Goal: Navigation & Orientation: Find specific page/section

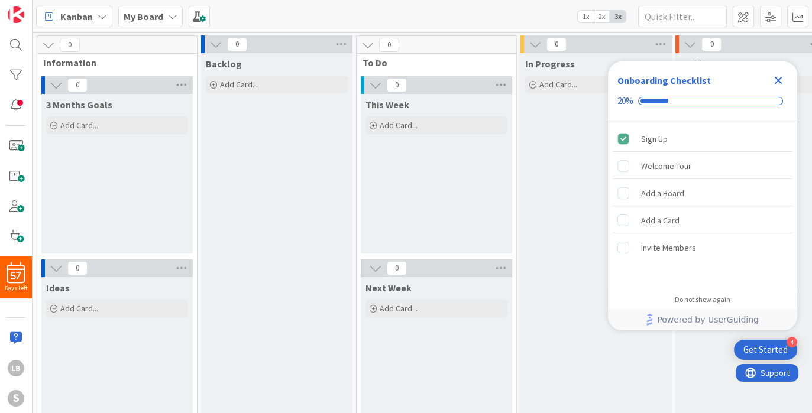
click at [780, 80] on icon "Close Checklist" at bounding box center [778, 80] width 14 height 14
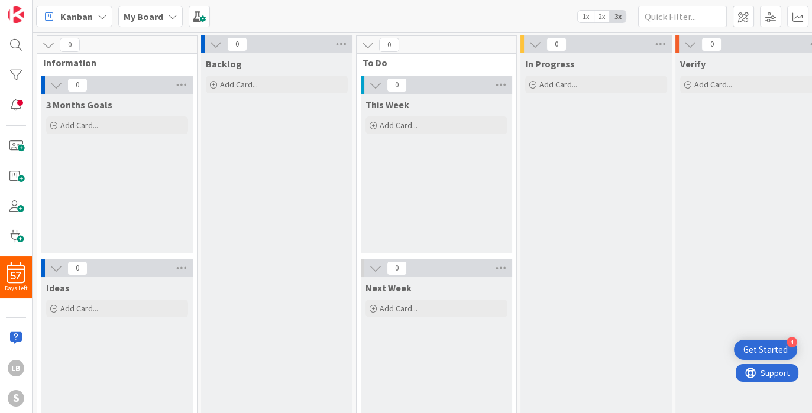
click at [153, 3] on div "Kanban My Board 1x 2x 3x" at bounding box center [423, 16] width 780 height 33
click at [159, 26] on div "My Board" at bounding box center [150, 16] width 64 height 21
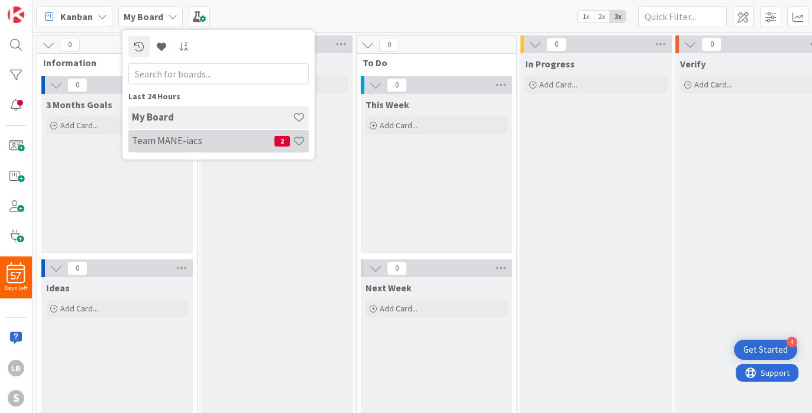
click at [196, 143] on h4 "Team MANE-iacs" at bounding box center [203, 141] width 143 height 12
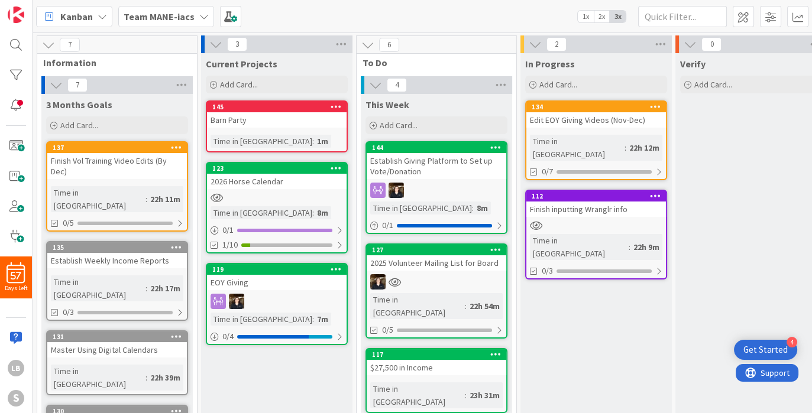
click at [287, 193] on div at bounding box center [277, 198] width 140 height 10
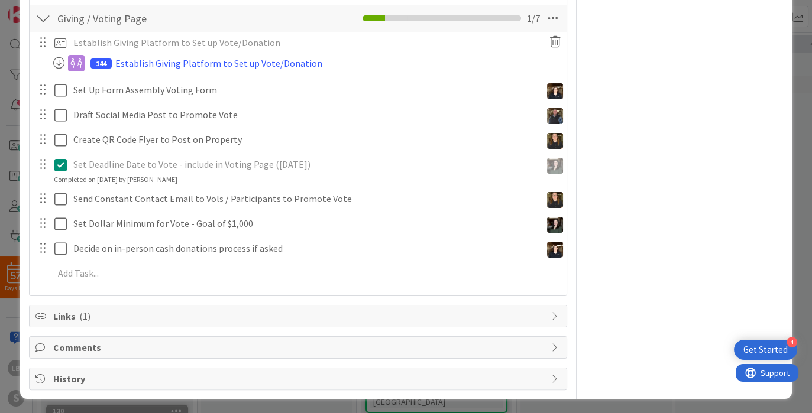
click at [89, 283] on div "Establish Giving Platform to Set up Vote/Donation Update Cancel 144 Establish G…" at bounding box center [297, 160] width 525 height 257
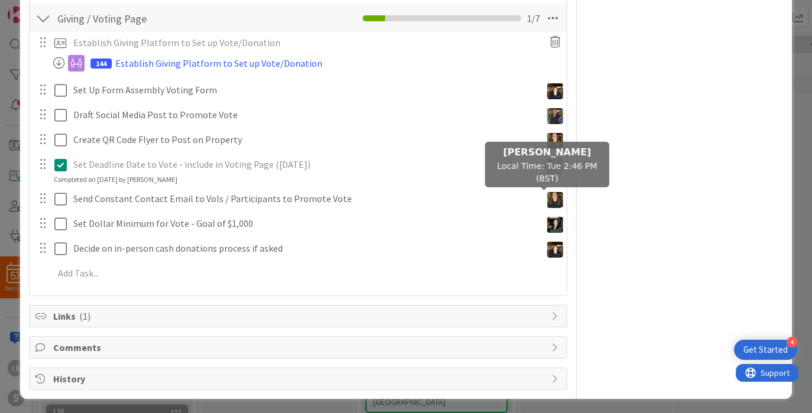
click at [547, 201] on img at bounding box center [555, 200] width 16 height 16
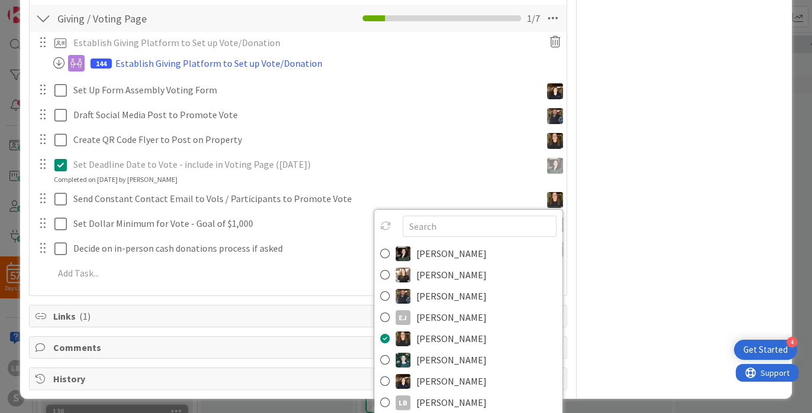
click at [704, 211] on div "Owner LB + 2 Fundraising Dates Block Custom Fields ( 0/2 ) Attachments Mirrors …" at bounding box center [685, 51] width 198 height 678
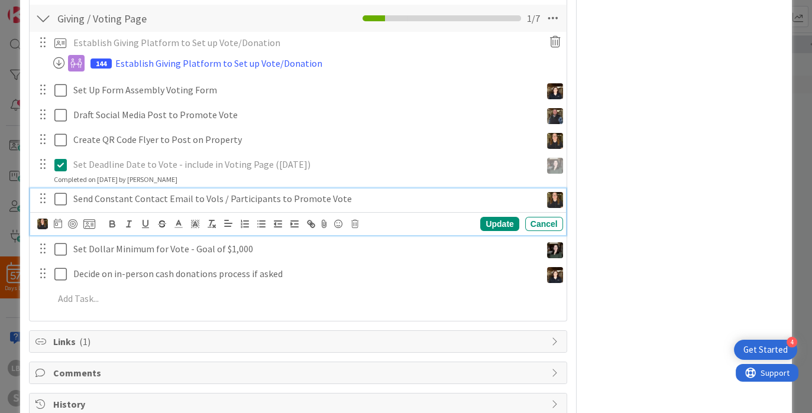
click at [353, 200] on p "Send Constant Contact Email to Vols / Participants to Promote Vote" at bounding box center [304, 199] width 463 height 14
click at [93, 227] on icon at bounding box center [89, 224] width 12 height 11
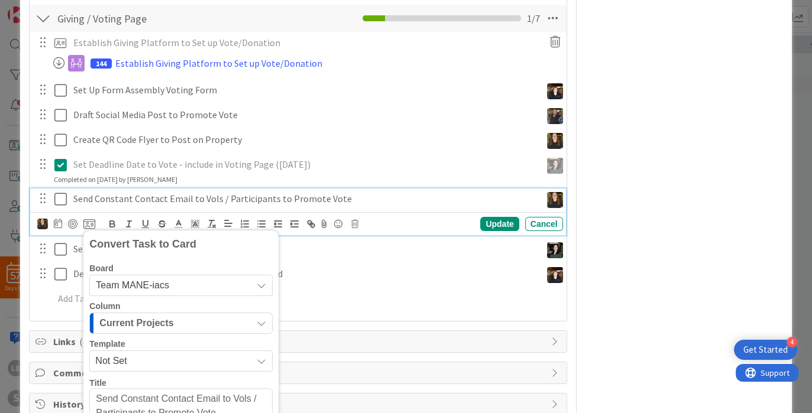
click at [177, 283] on span "Team MANE-iacs" at bounding box center [171, 285] width 150 height 17
click at [201, 264] on div "Board" at bounding box center [180, 268] width 183 height 8
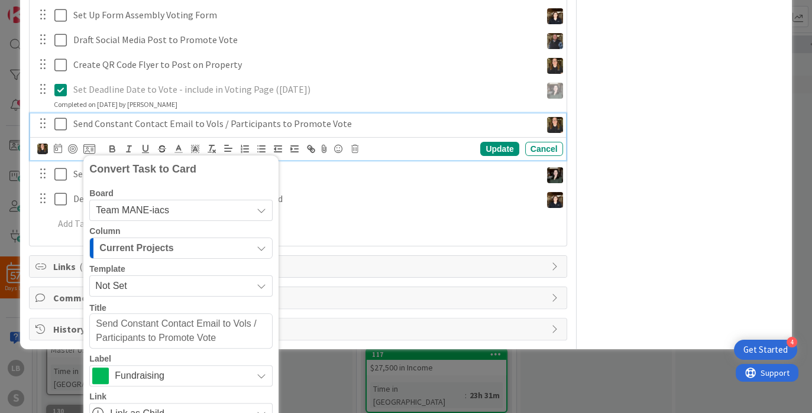
scroll to position [471, 0]
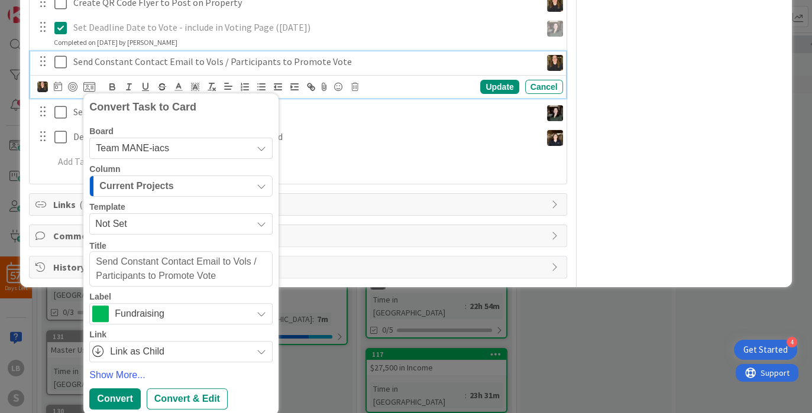
click at [451, 244] on div "Comments" at bounding box center [298, 236] width 538 height 22
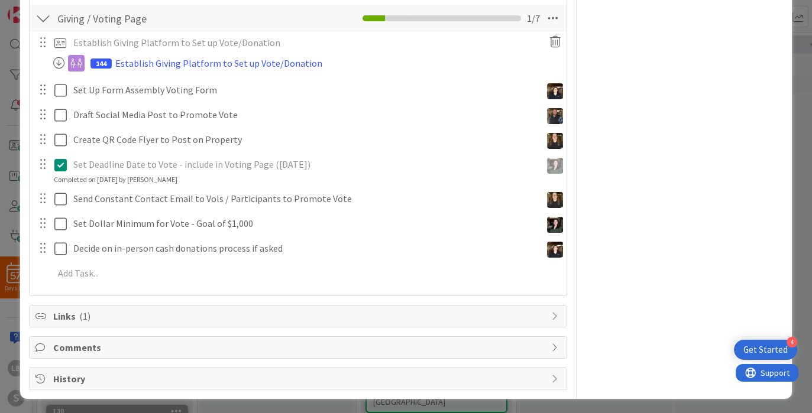
scroll to position [0, 0]
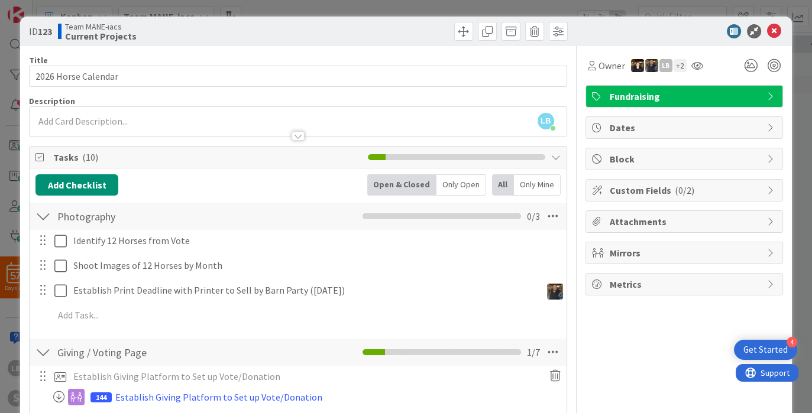
click at [680, 259] on div "Mirrors" at bounding box center [684, 253] width 196 height 21
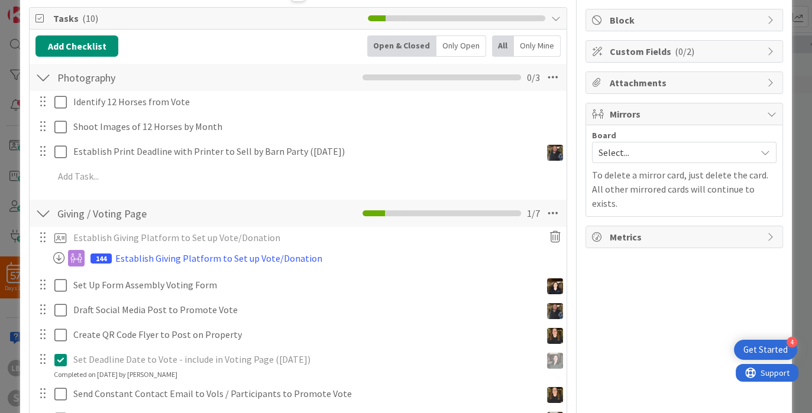
scroll to position [138, 0]
click at [642, 146] on span "Select..." at bounding box center [674, 153] width 151 height 17
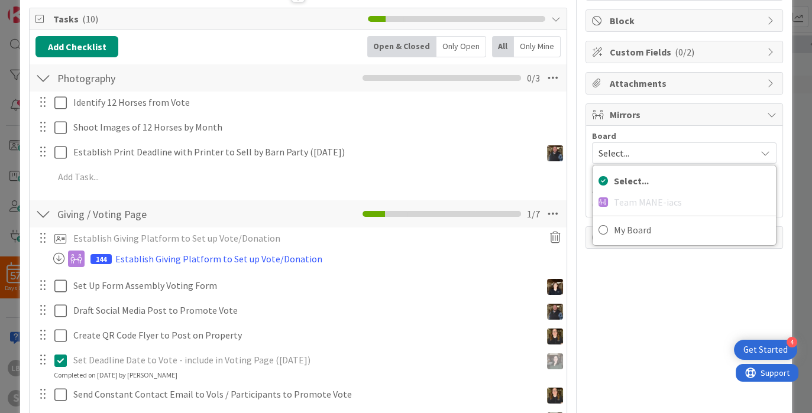
click at [649, 254] on div "Owner LB + 2 Fundraising Dates Block Custom Fields ( 0/2 ) Attachments Mirrors …" at bounding box center [685, 247] width 198 height 678
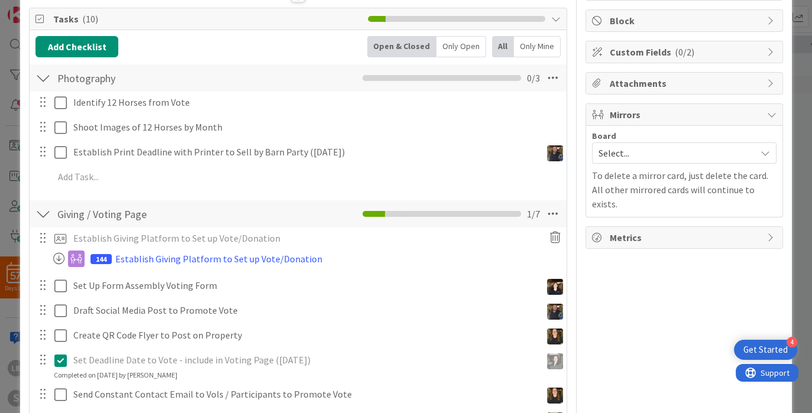
scroll to position [0, 0]
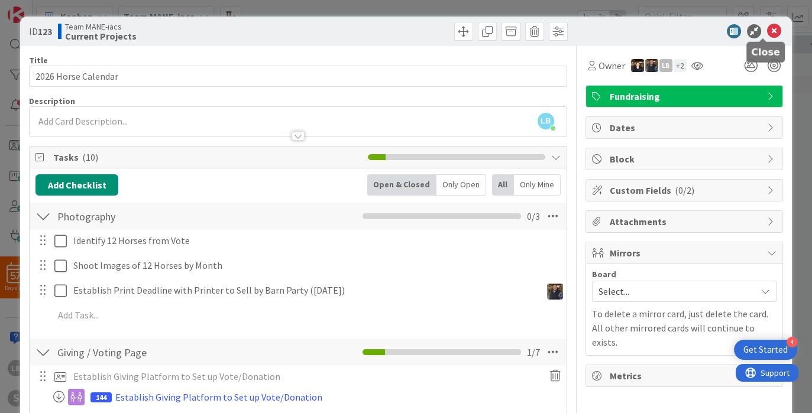
click at [767, 26] on icon at bounding box center [774, 31] width 14 height 14
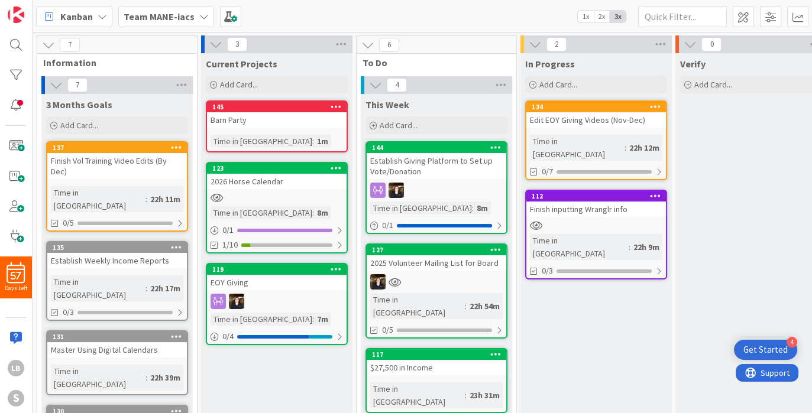
click at [174, 14] on b "Team MANE-iacs" at bounding box center [159, 17] width 71 height 12
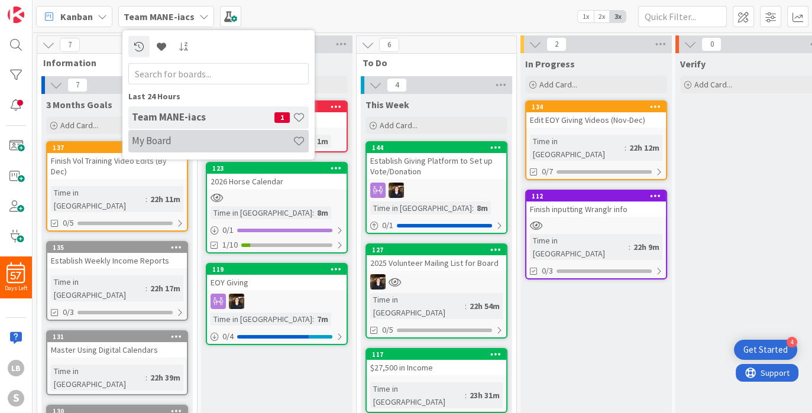
click at [172, 147] on div "My Board" at bounding box center [218, 141] width 180 height 22
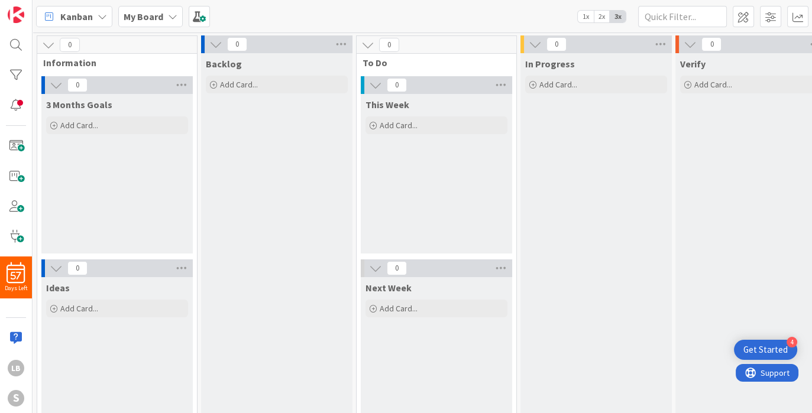
click at [173, 24] on div "My Board" at bounding box center [150, 16] width 64 height 21
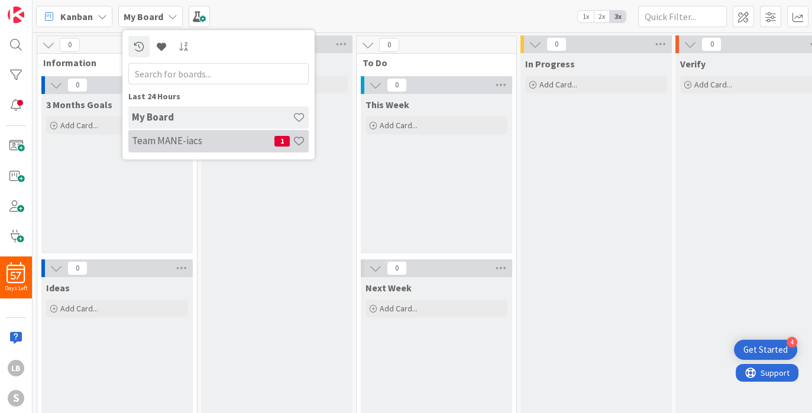
click at [155, 140] on h4 "Team MANE-iacs" at bounding box center [203, 141] width 143 height 12
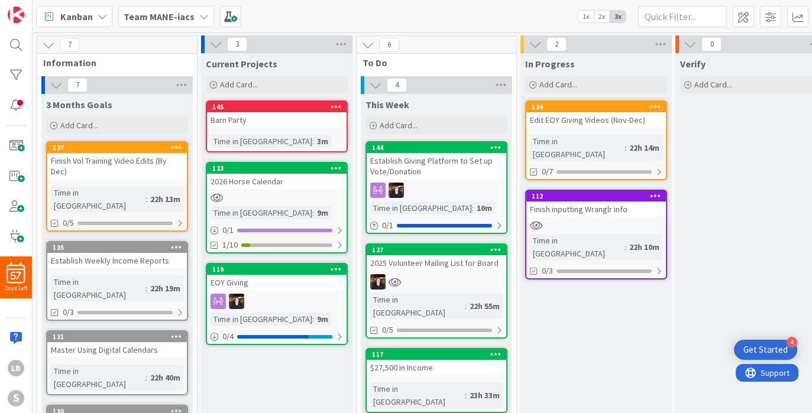
click at [758, 47] on div "0" at bounding box center [750, 44] width 151 height 18
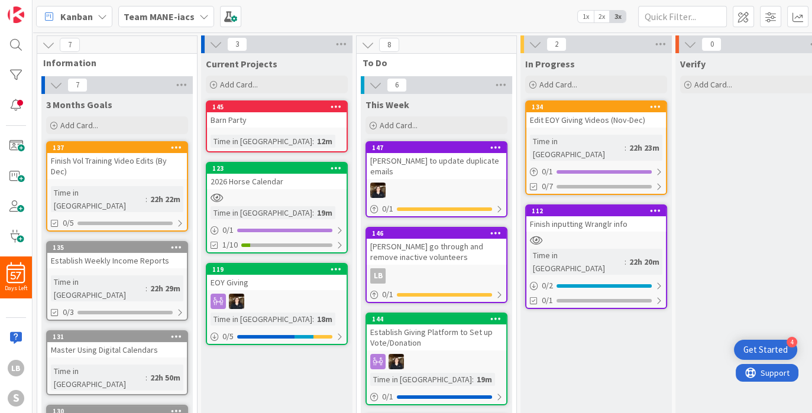
click at [419, 250] on div "[PERSON_NAME] go through and remove inactive volunteers" at bounding box center [437, 252] width 140 height 26
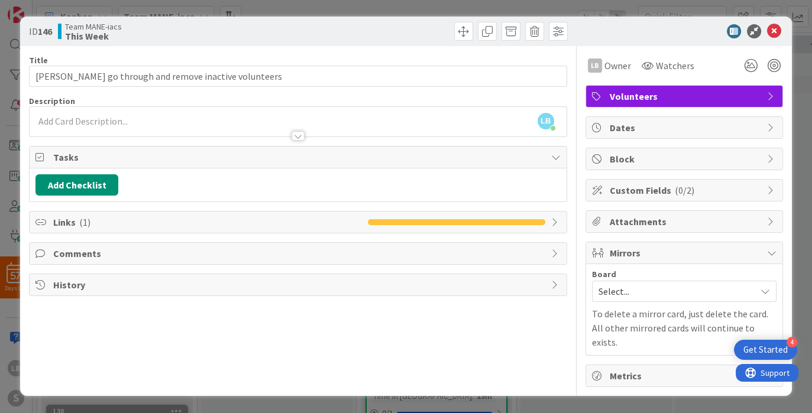
click at [95, 221] on span "Links ( 1 )" at bounding box center [207, 222] width 308 height 14
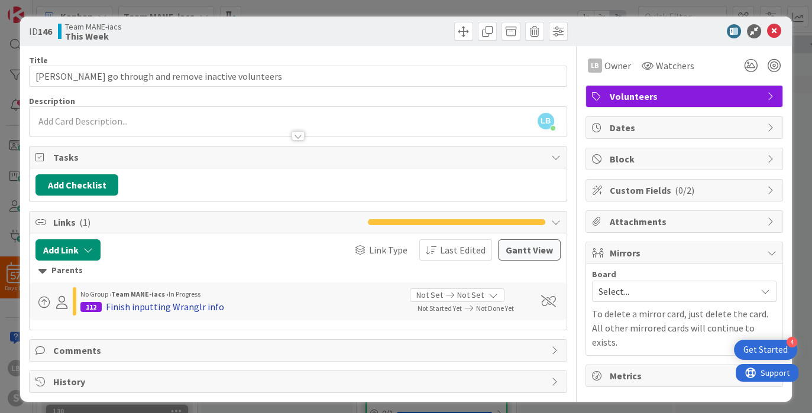
click at [170, 302] on div "Finish inputting Wranglr info" at bounding box center [165, 307] width 118 height 14
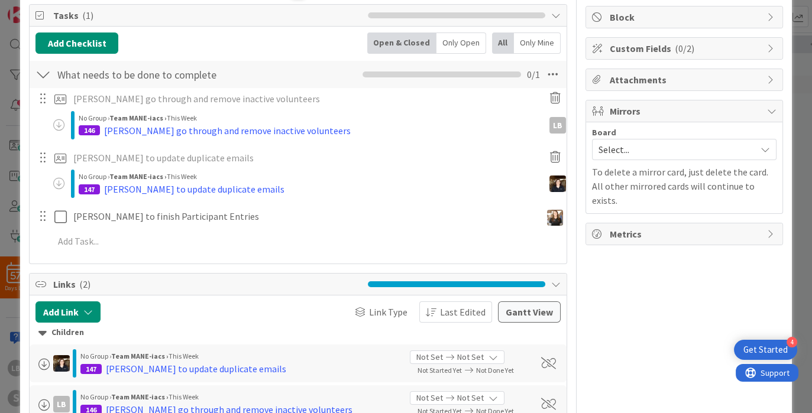
scroll to position [141, 0]
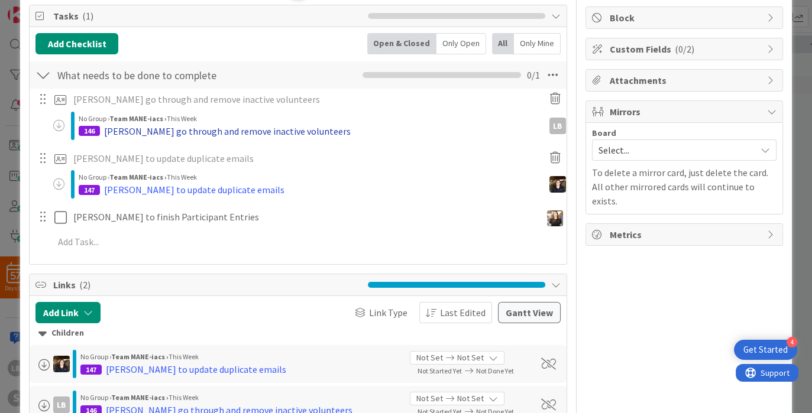
click at [185, 131] on div "[PERSON_NAME] go through and remove inactive volunteers" at bounding box center [227, 131] width 247 height 14
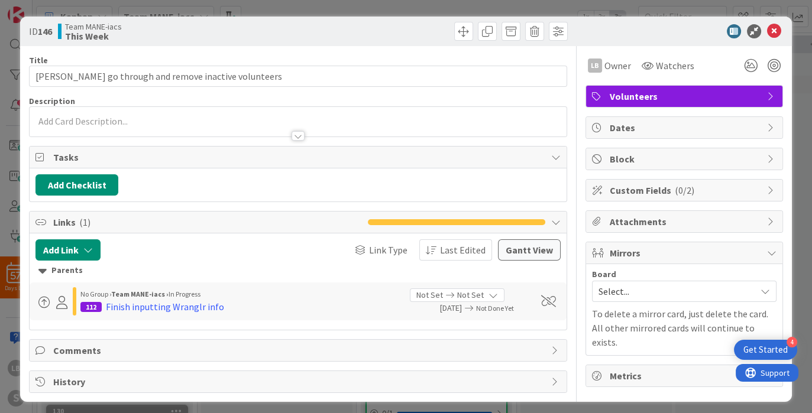
scroll to position [2, 0]
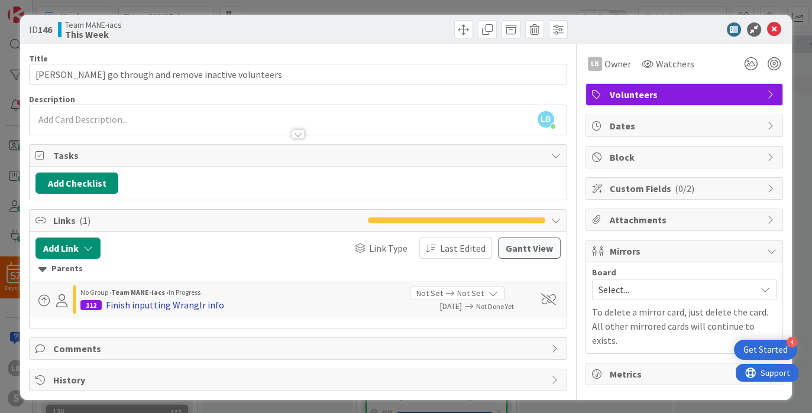
click at [129, 302] on div "Finish inputting Wranglr info" at bounding box center [165, 305] width 118 height 14
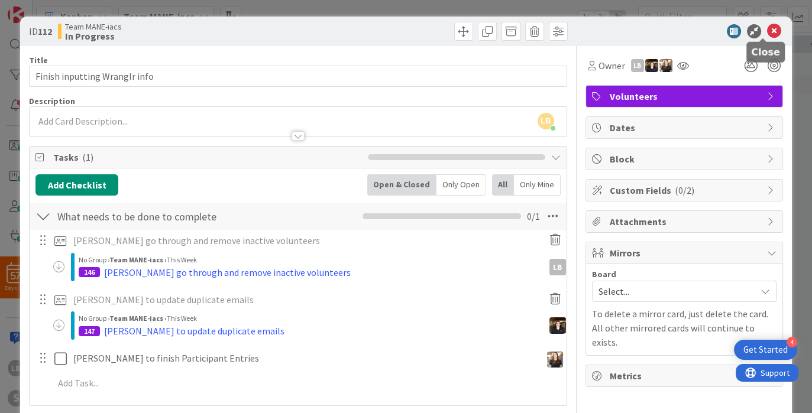
click at [767, 32] on icon at bounding box center [774, 31] width 14 height 14
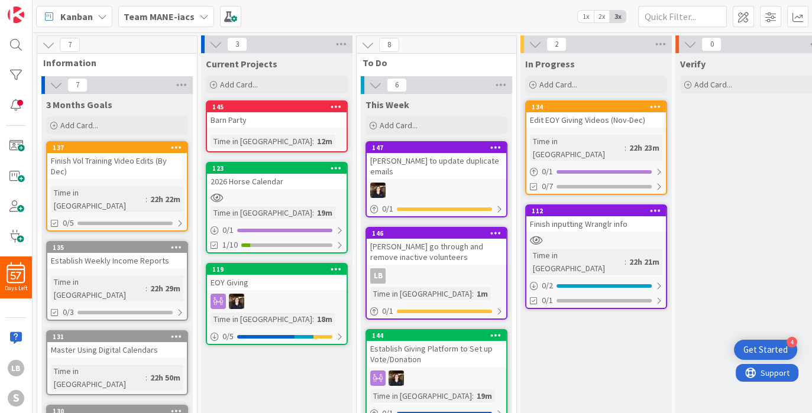
click at [623, 235] on div at bounding box center [596, 240] width 140 height 10
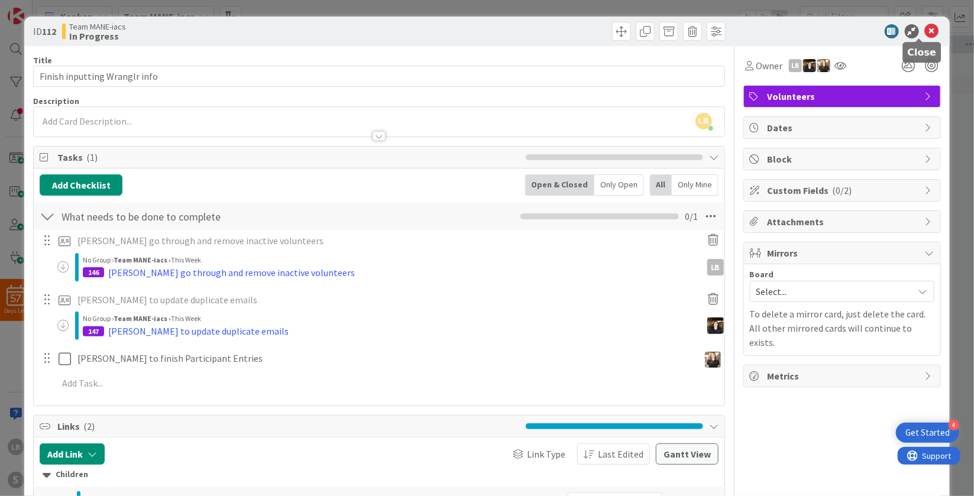
click at [812, 30] on icon at bounding box center [932, 31] width 14 height 14
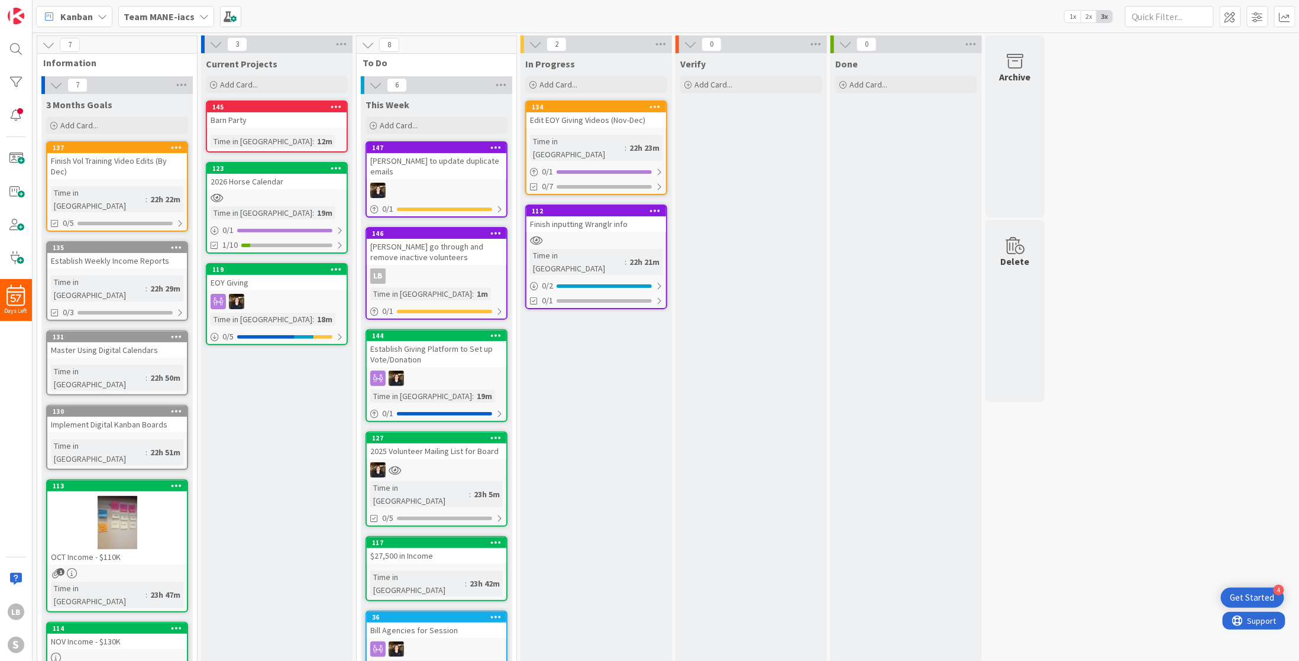
click at [455, 244] on div "[PERSON_NAME] go through and remove inactive volunteers" at bounding box center [437, 252] width 140 height 26
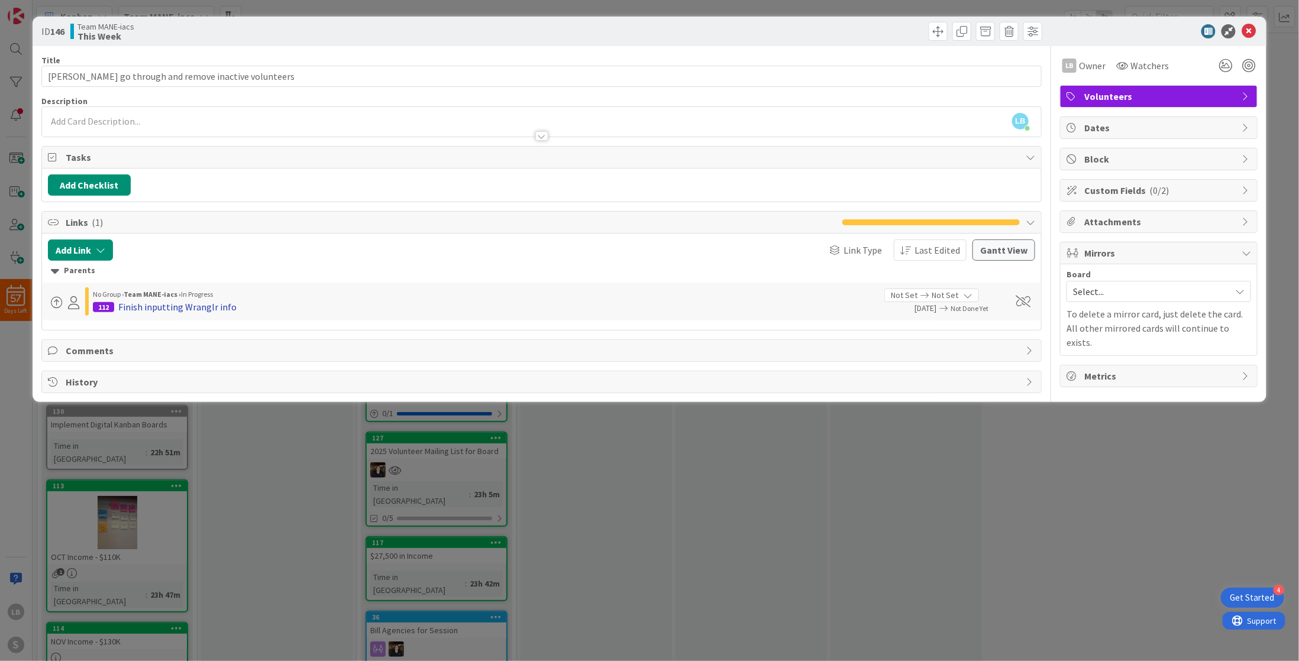
click at [179, 304] on div "Finish inputting Wranglr info" at bounding box center [177, 307] width 118 height 14
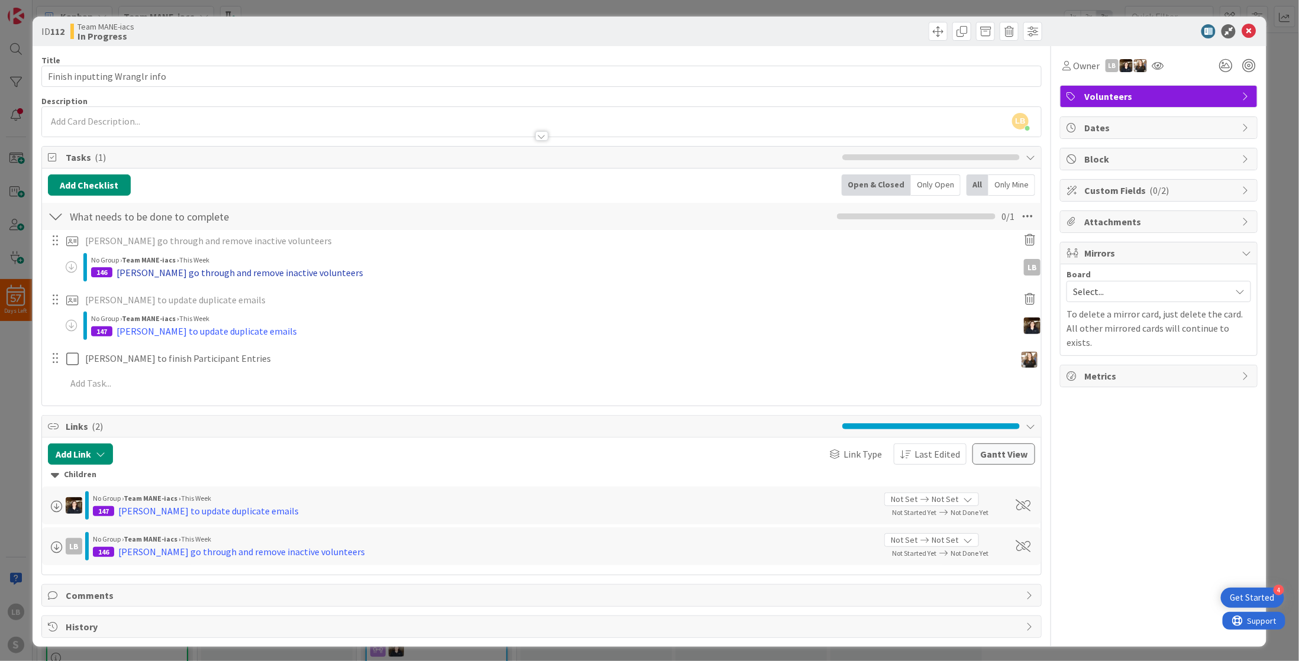
click at [254, 268] on div "[PERSON_NAME] go through and remove inactive volunteers" at bounding box center [240, 273] width 247 height 14
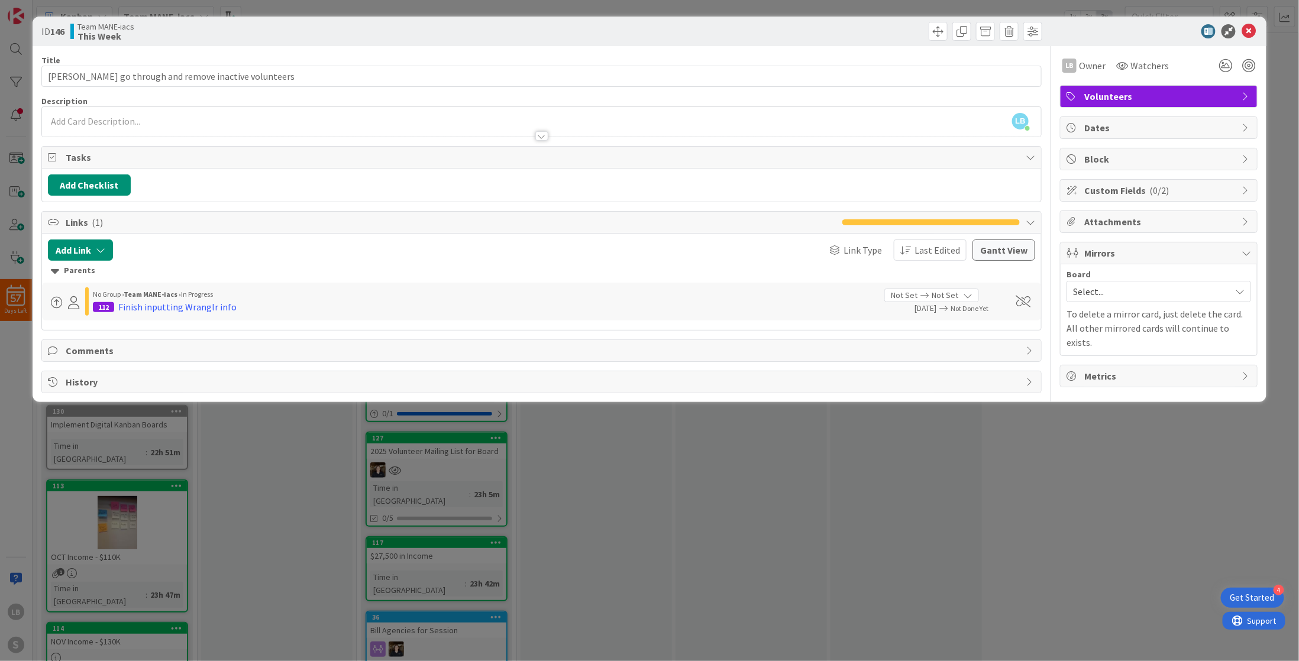
click at [812, 413] on div "ID 146 Team MANE-iacs This Week Title 46 / 128 [PERSON_NAME] go through and rem…" at bounding box center [649, 330] width 1299 height 661
